Goal: Task Accomplishment & Management: Complete application form

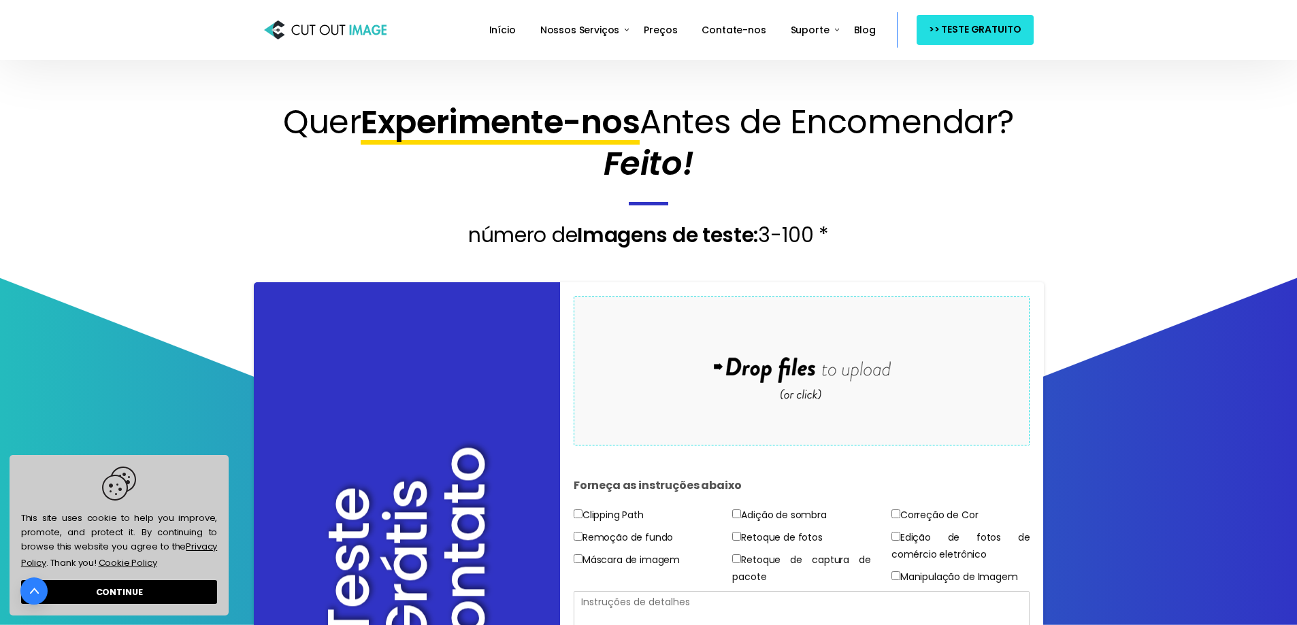
scroll to position [68, 0]
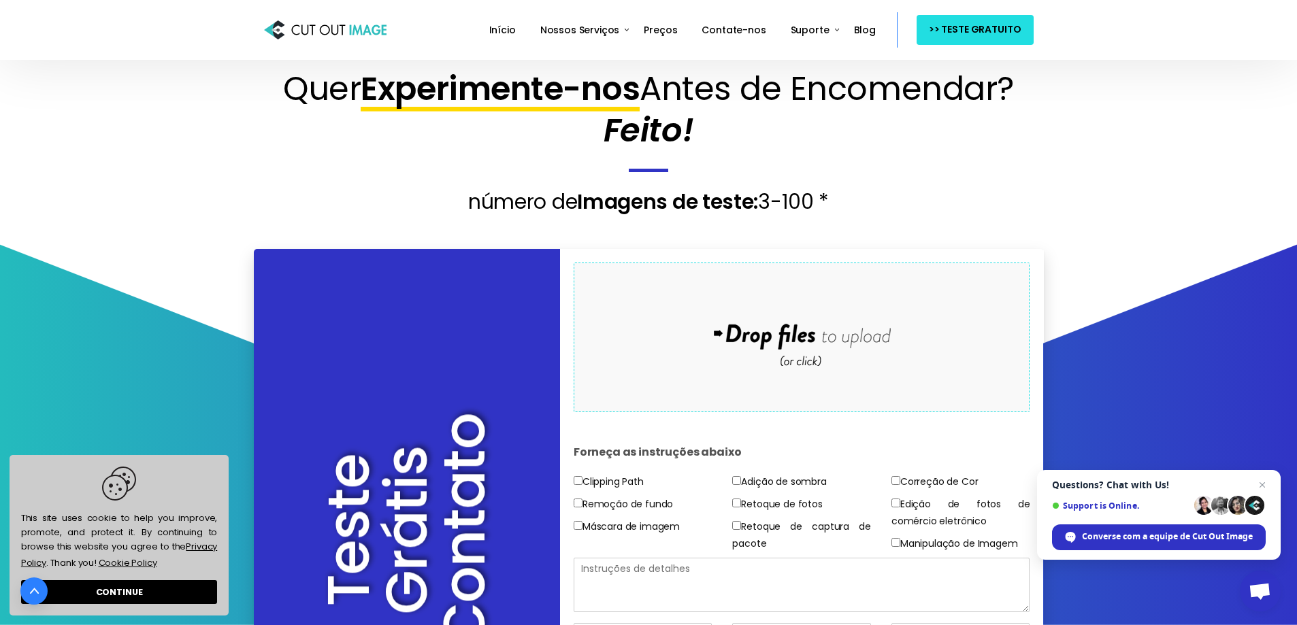
drag, startPoint x: 724, startPoint y: 354, endPoint x: 684, endPoint y: 301, distance: 66.9
click at [684, 301] on div "Drop files here to upload" at bounding box center [801, 338] width 291 height 84
click at [725, 322] on div "Drop files here to upload" at bounding box center [801, 338] width 291 height 84
click at [628, 307] on div at bounding box center [622, 300] width 61 height 38
click at [697, 300] on div "Drop files here to upload" at bounding box center [801, 338] width 291 height 84
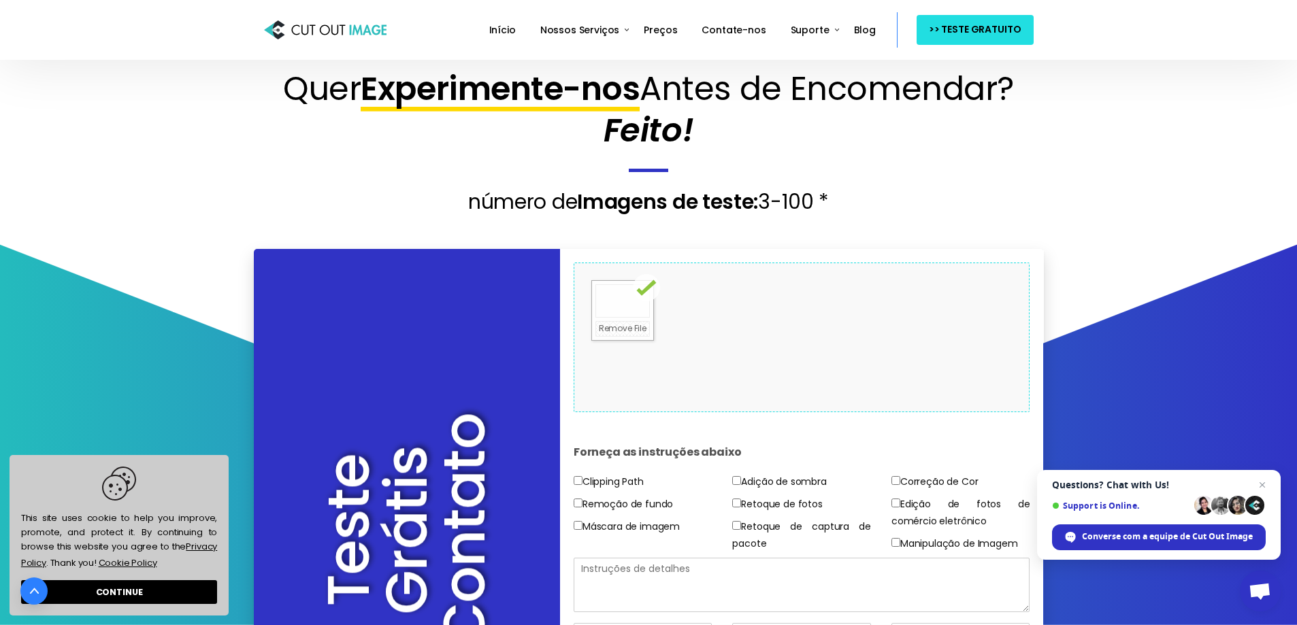
click at [687, 333] on div "Drop files here to upload" at bounding box center [801, 338] width 291 height 84
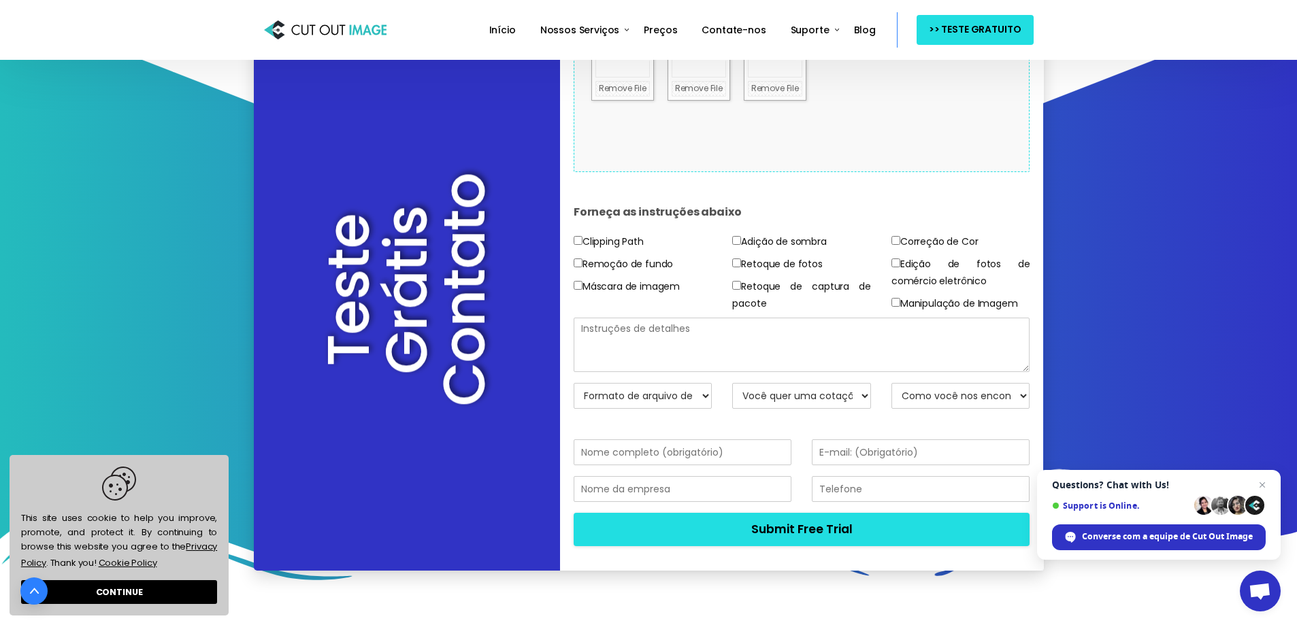
scroll to position [340, 0]
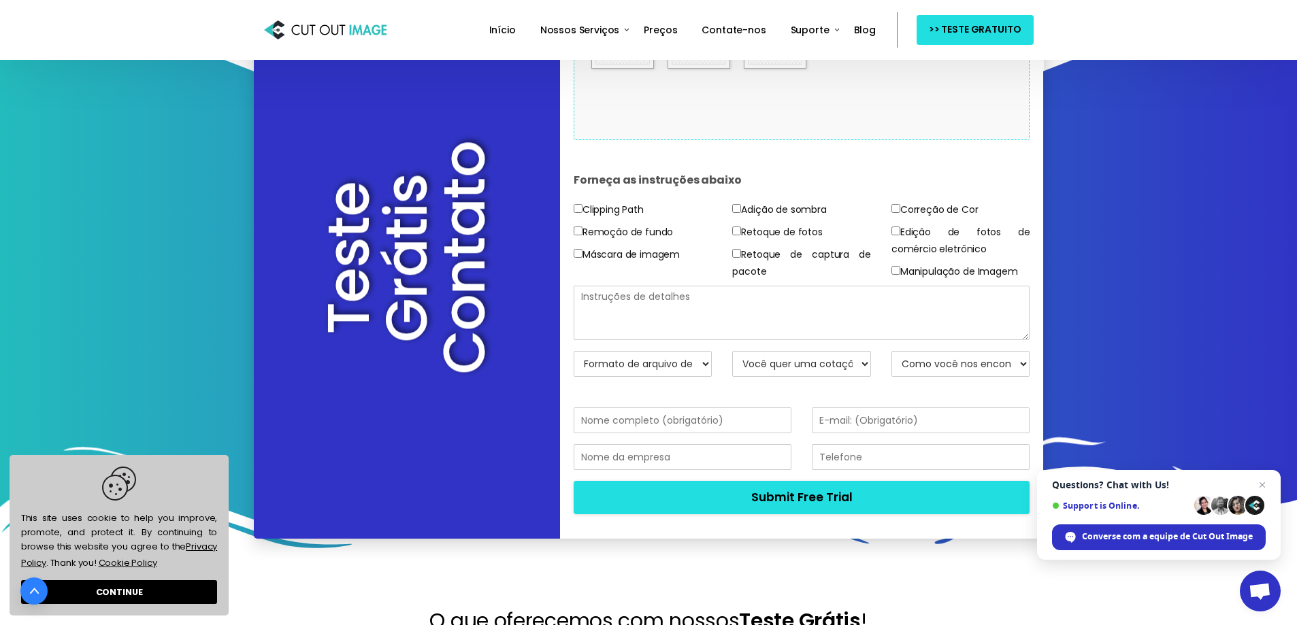
click at [615, 305] on textarea at bounding box center [801, 313] width 456 height 54
type textarea "Remover modelo deixar só look"
click at [747, 365] on select "Você quer uma cotação? Não, apenas imagens de teste Sim, cotação por favor" at bounding box center [801, 364] width 139 height 26
select select "No"
click at [732, 351] on select "Você quer uma cotação? Não, apenas imagens de teste Sim, cotação por favor" at bounding box center [801, 364] width 139 height 26
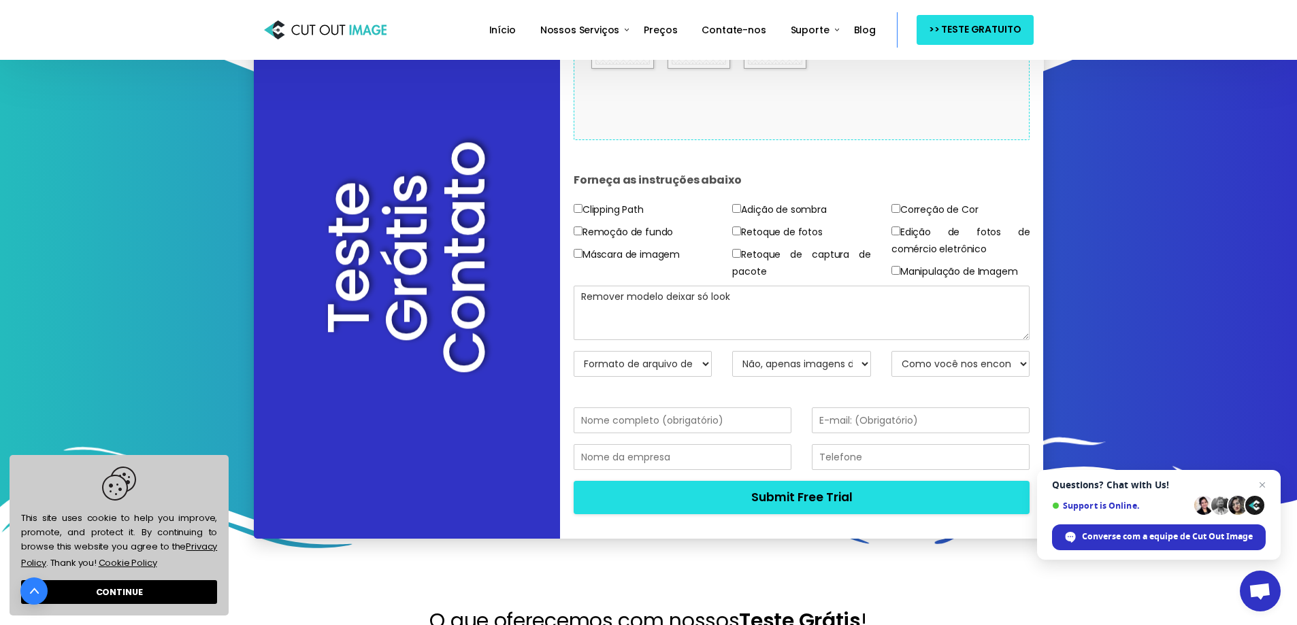
click at [928, 368] on select "Como você nos encontrou? Envie um e-mail para Mecanismo de busca Amigo / Colega…" at bounding box center [960, 364] width 139 height 26
select select "Social Media"
click at [891, 351] on select "Como você nos encontrou? Envie um e-mail para Mecanismo de busca Amigo / Colega…" at bounding box center [960, 364] width 139 height 26
click at [671, 364] on select "Formato de arquivo de retorno JPG - BG Branco PNG - BG transparente PSD - Másca…" at bounding box center [642, 364] width 139 height 26
select select "Original BG & Format"
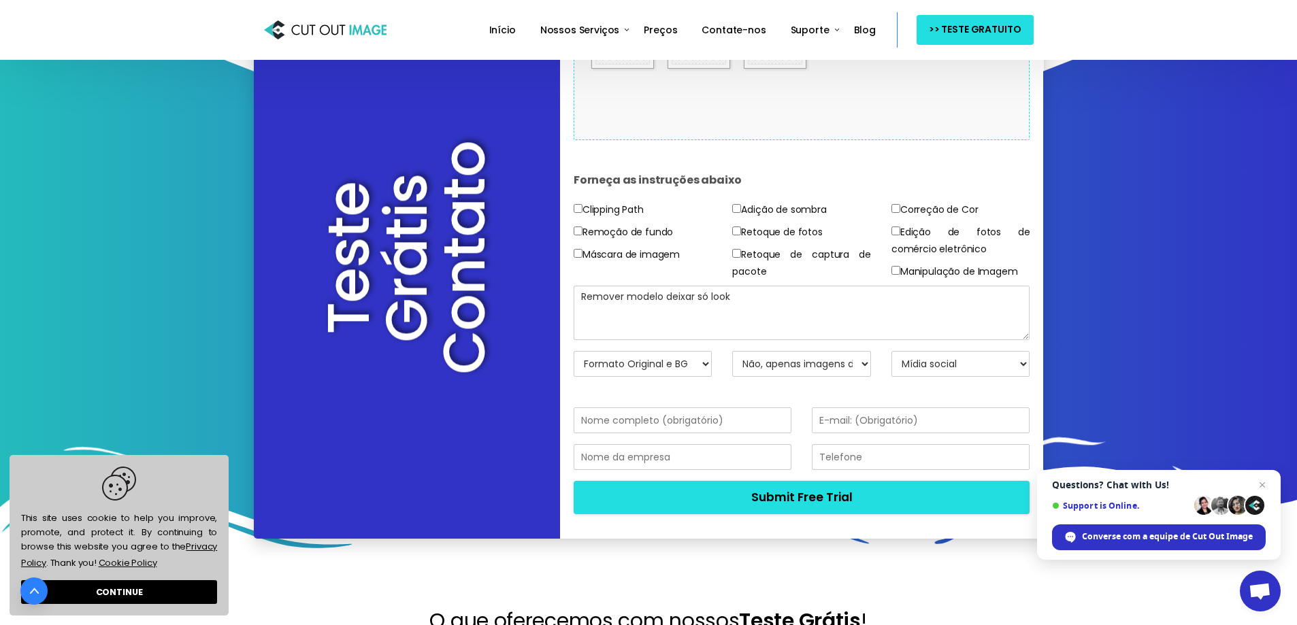
click at [573, 351] on select "Formato de arquivo de retorno JPG - BG Branco PNG - BG transparente PSD - Másca…" at bounding box center [642, 364] width 139 height 26
click at [690, 427] on input "text" at bounding box center [682, 420] width 218 height 26
type input "Luana"
click at [853, 414] on input "email" at bounding box center [921, 420] width 218 height 26
type input "[EMAIL_ADDRESS][DOMAIN_NAME]"
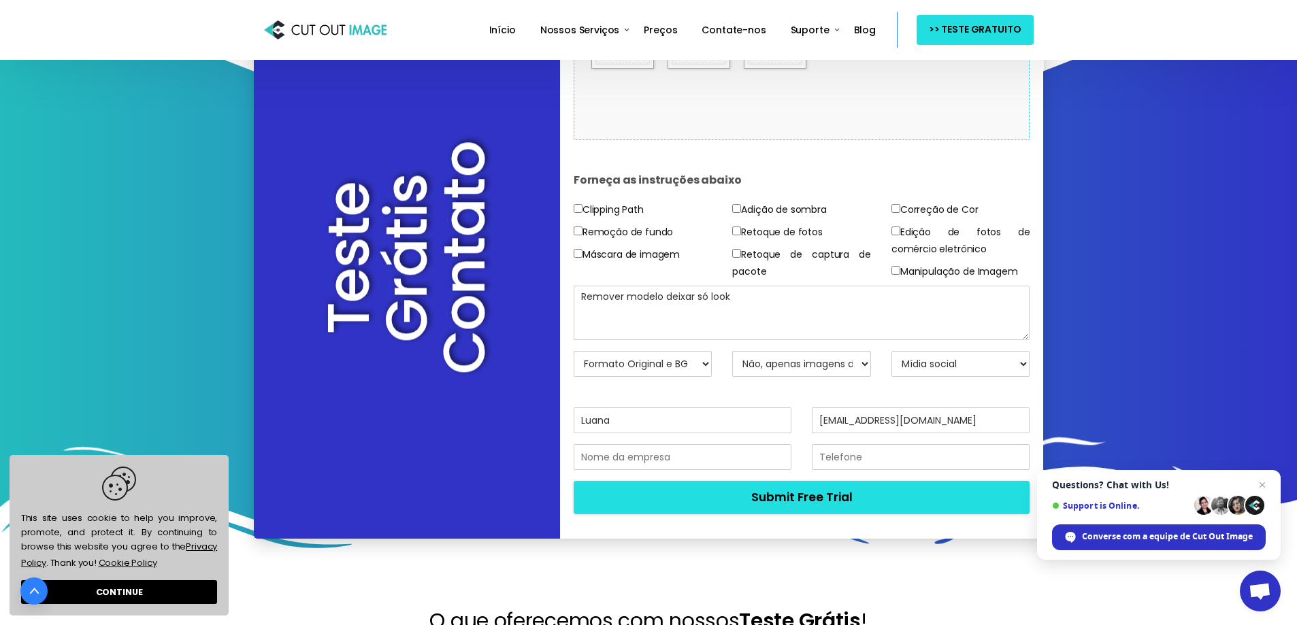
click at [663, 456] on input "text" at bounding box center [682, 457] width 218 height 26
type input "não tem"
click at [925, 464] on input "text" at bounding box center [921, 457] width 218 height 26
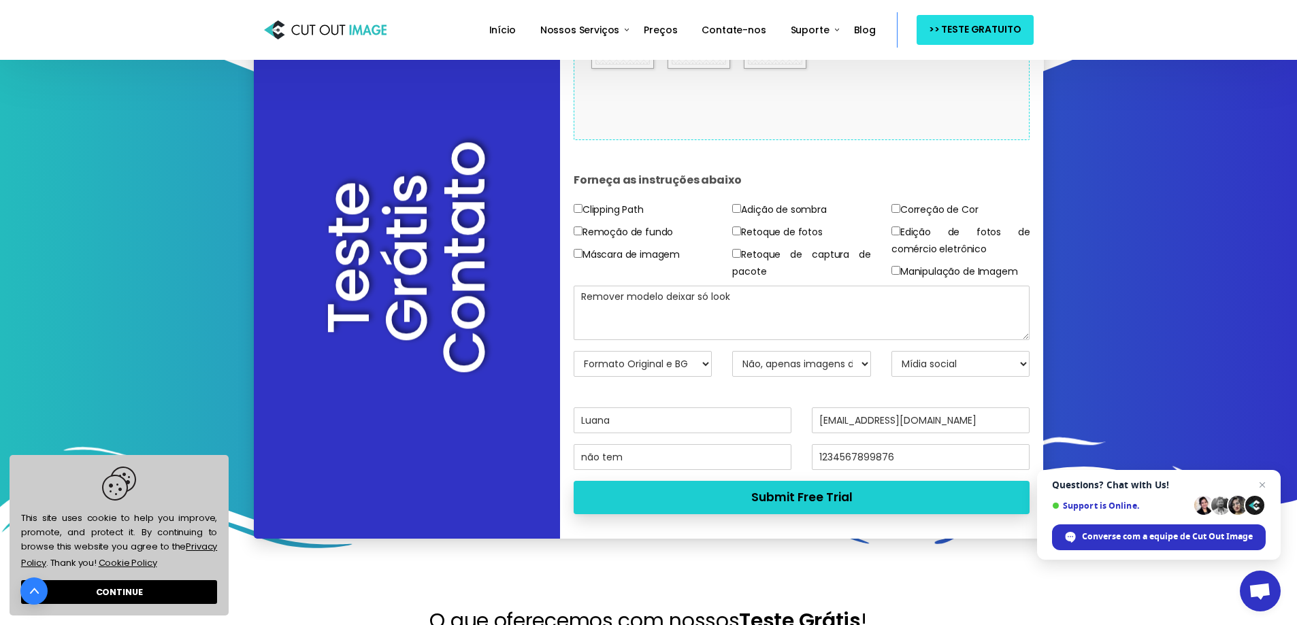
type input "1234567899876"
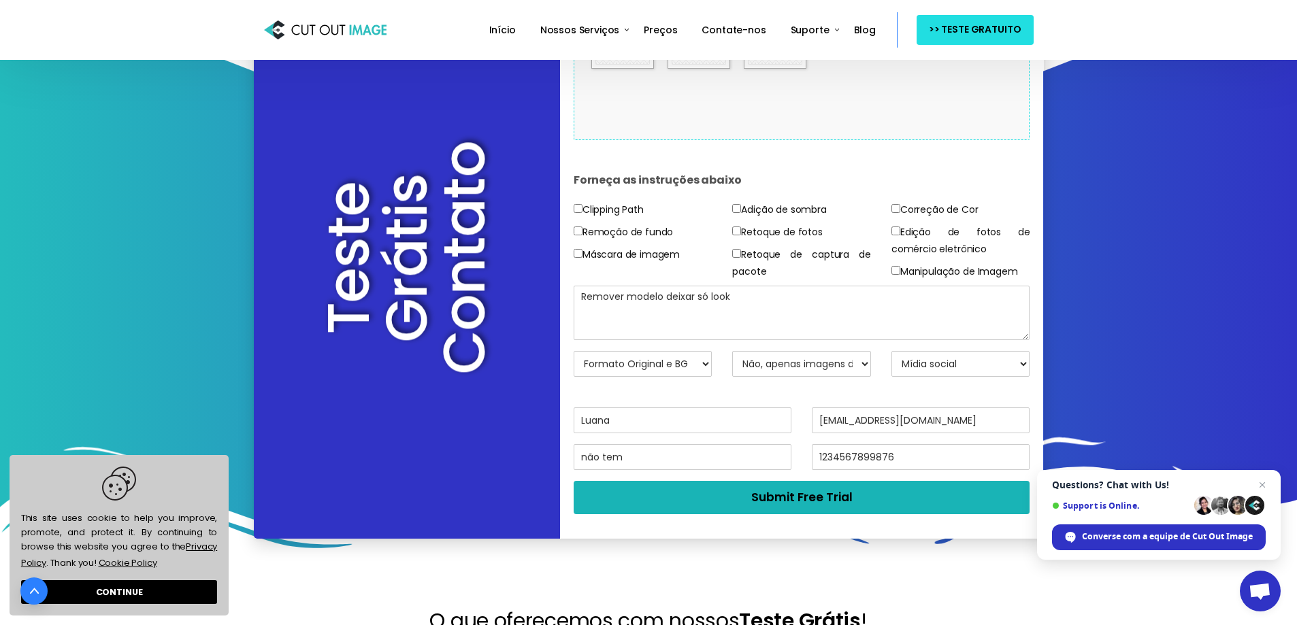
click at [871, 492] on button "Submit Free Trial" at bounding box center [801, 497] width 456 height 33
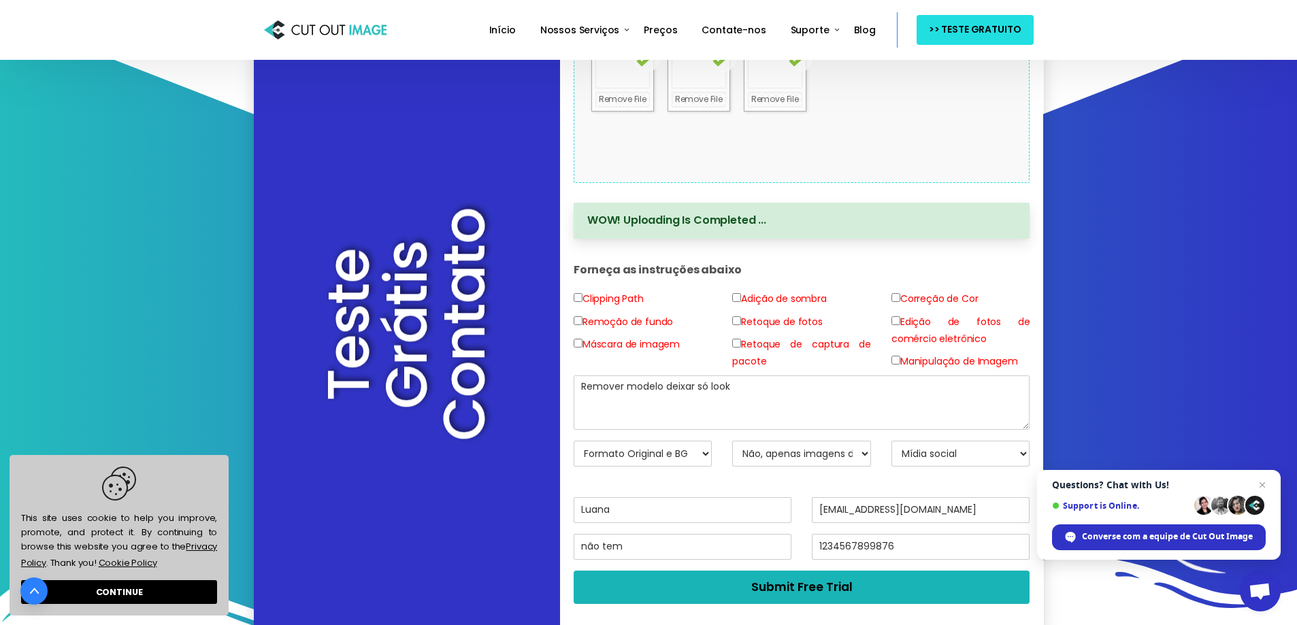
scroll to position [276, 0]
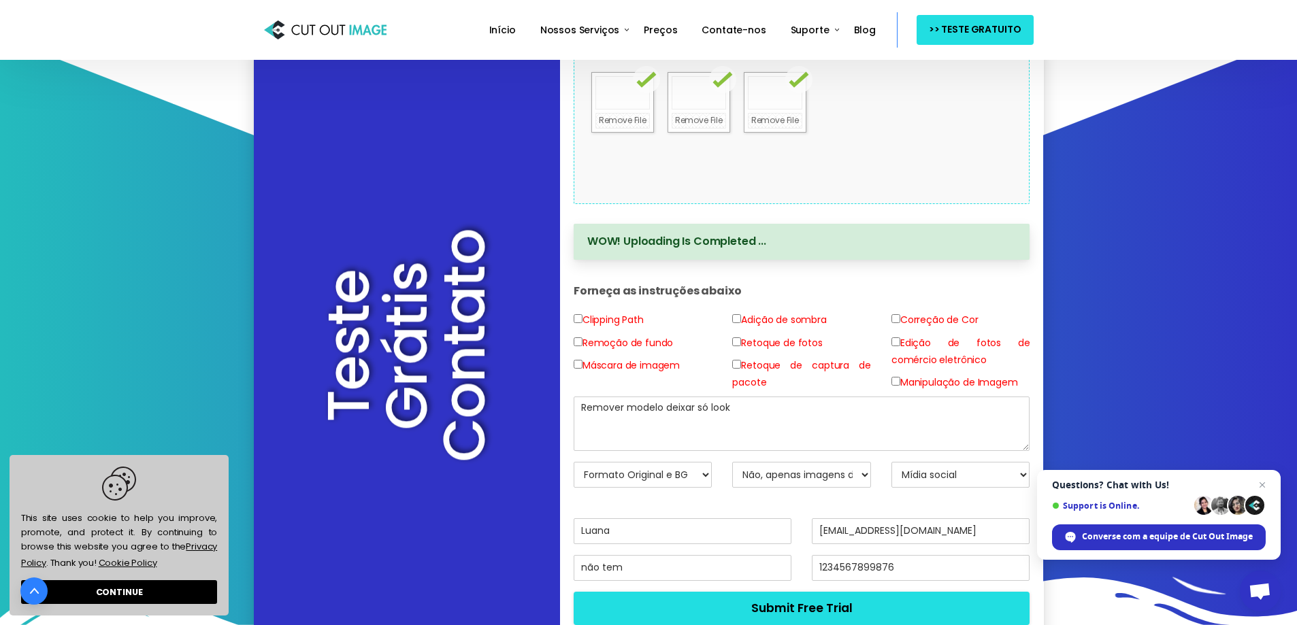
click at [573, 344] on input"] "Remoção de fundo" at bounding box center [577, 341] width 9 height 9
checkbox input"] "true"
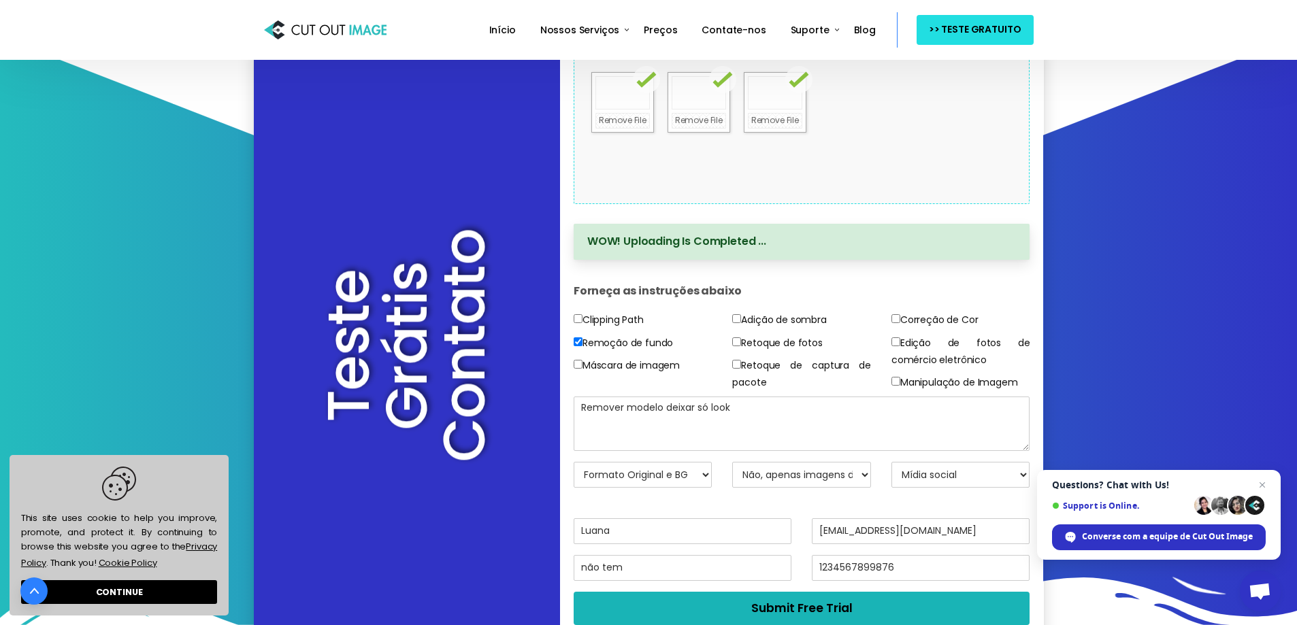
click at [777, 610] on button "Submit Free Trial" at bounding box center [801, 608] width 456 height 33
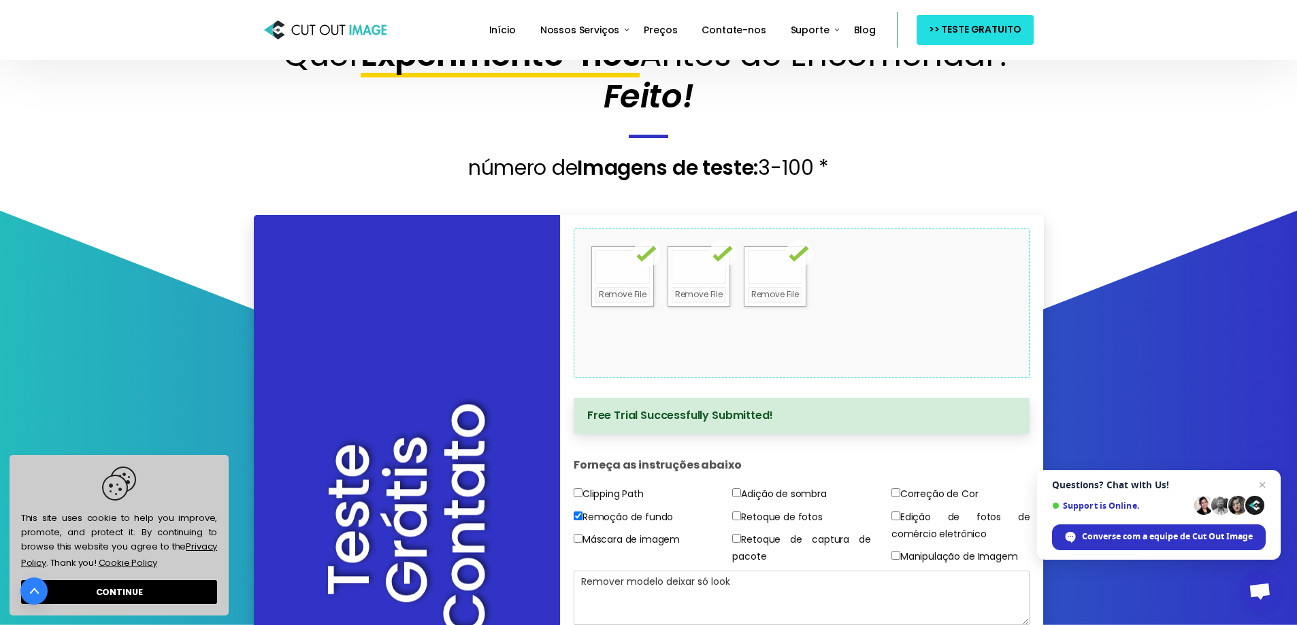
scroll to position [72, 0]
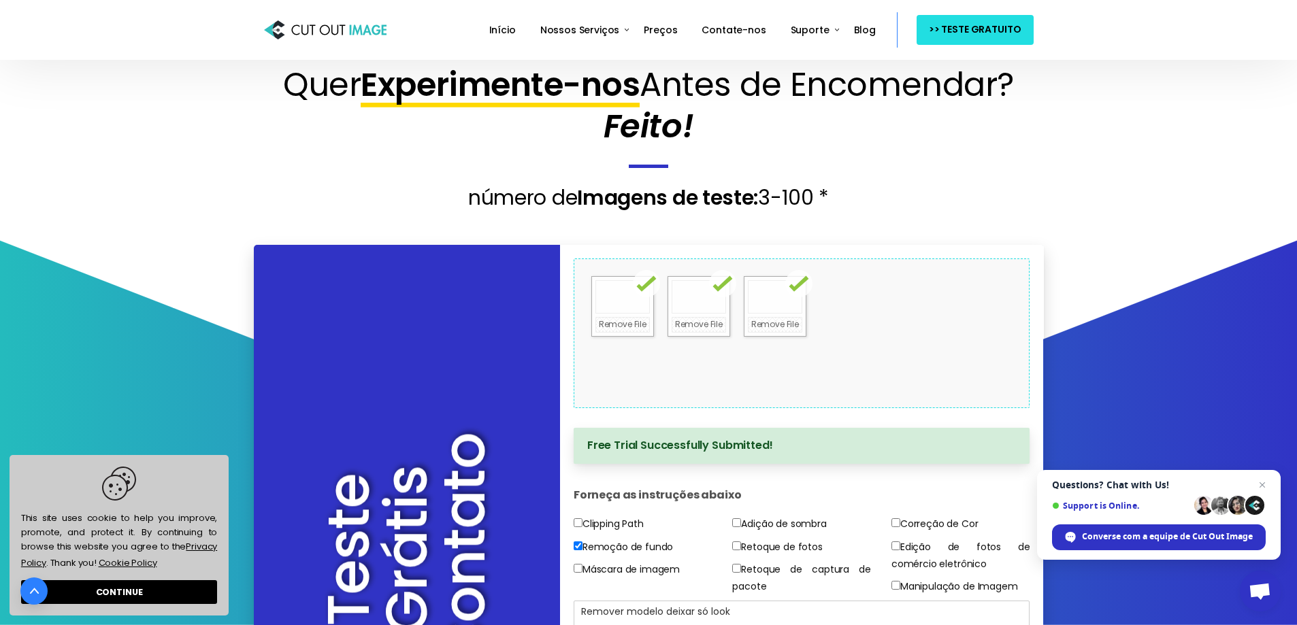
click at [821, 368] on div "Drop files here to upload" at bounding box center [801, 334] width 291 height 84
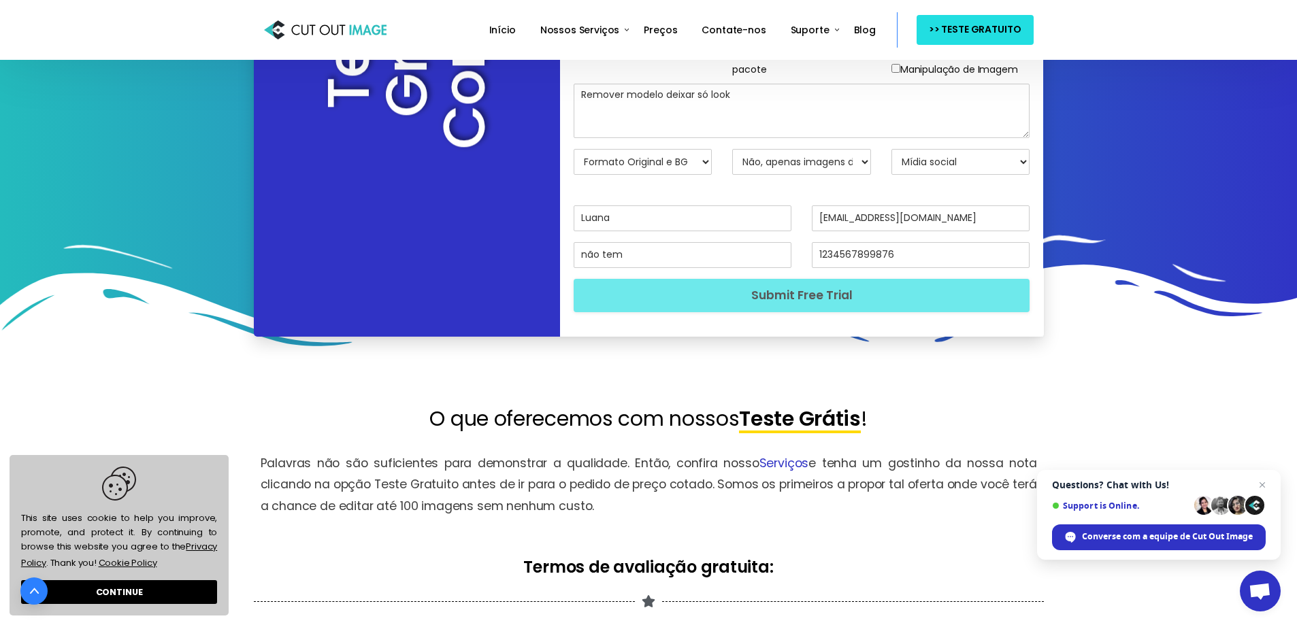
scroll to position [684, 0]
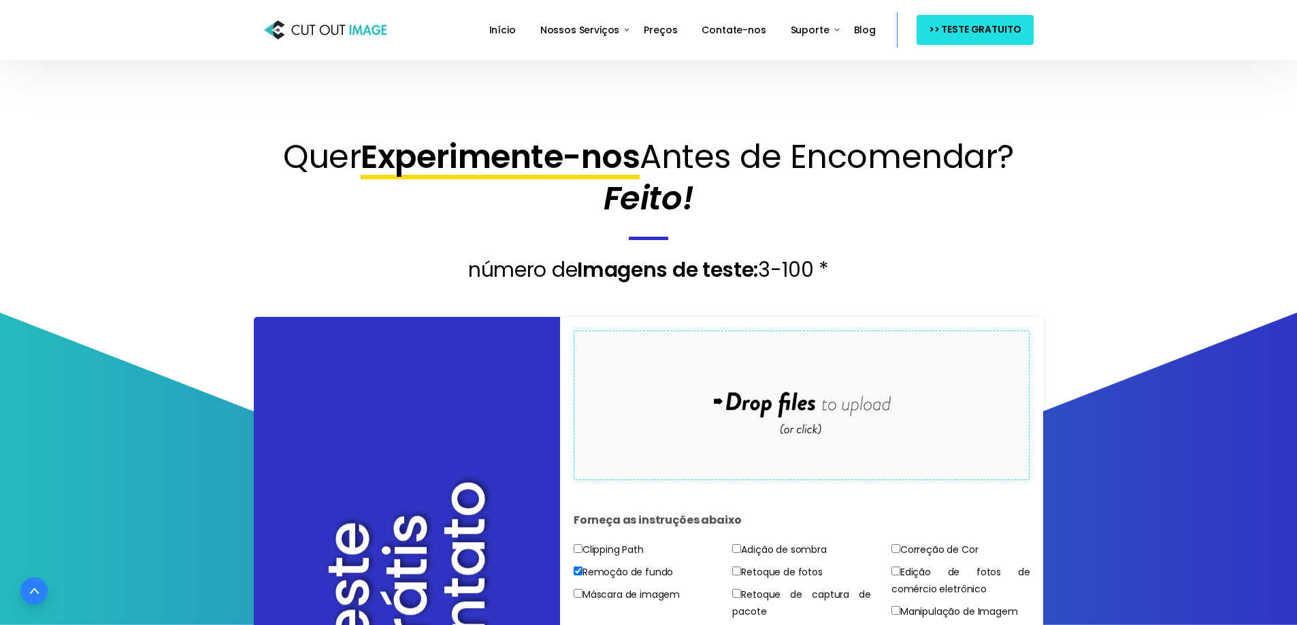
select select "Original BG & Format"
select select "No"
select select "Social Media"
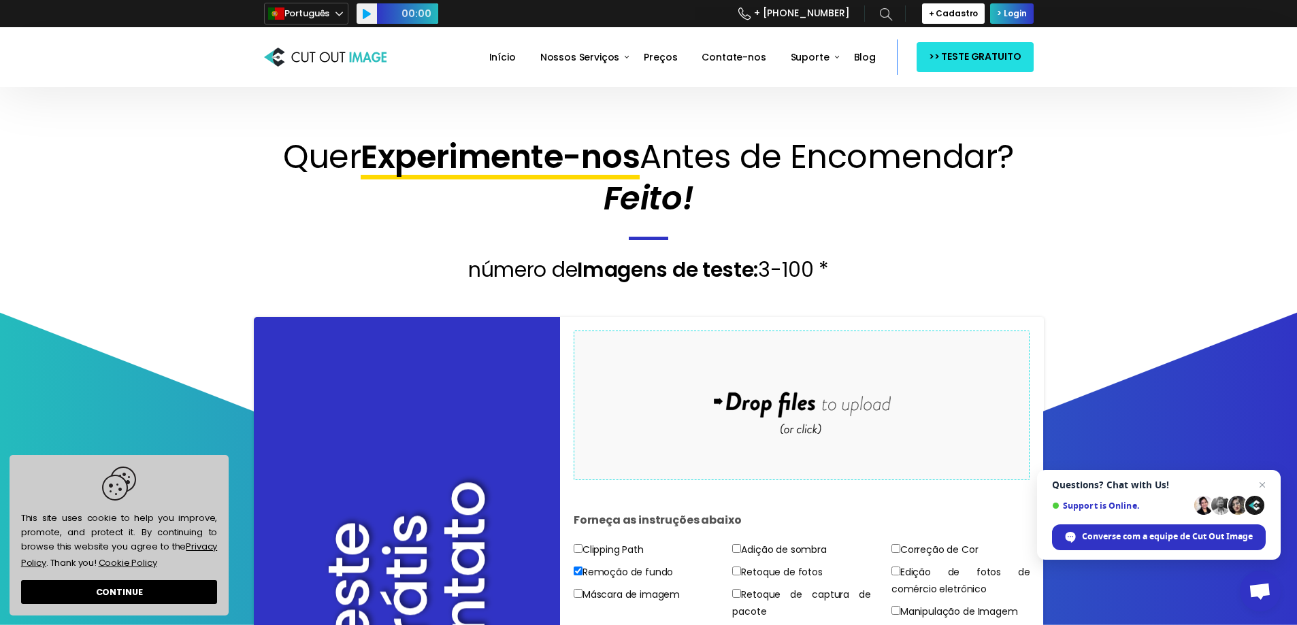
click at [373, 18] on button "Play" at bounding box center [366, 13] width 20 height 20
